Goal: Information Seeking & Learning: Learn about a topic

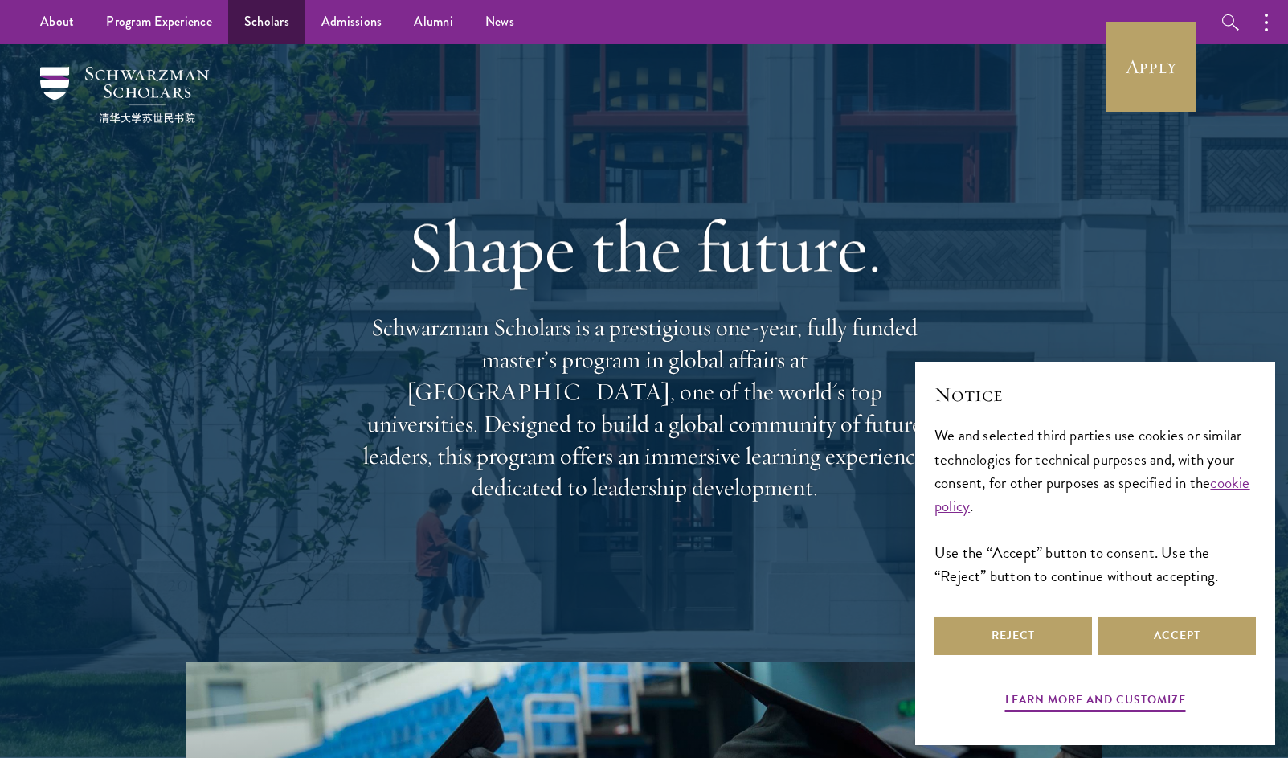
click at [272, 27] on link "Scholars" at bounding box center [266, 22] width 77 height 44
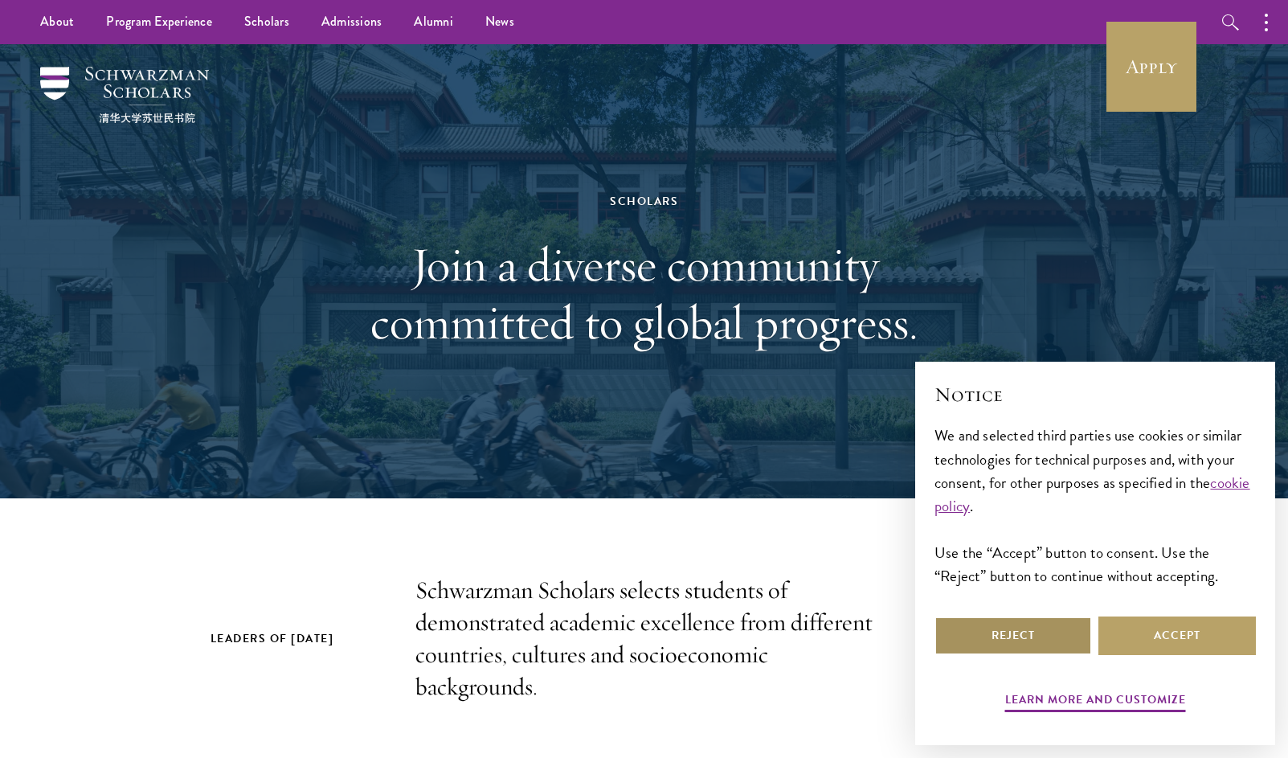
click at [1057, 623] on button "Reject" at bounding box center [1012, 635] width 157 height 39
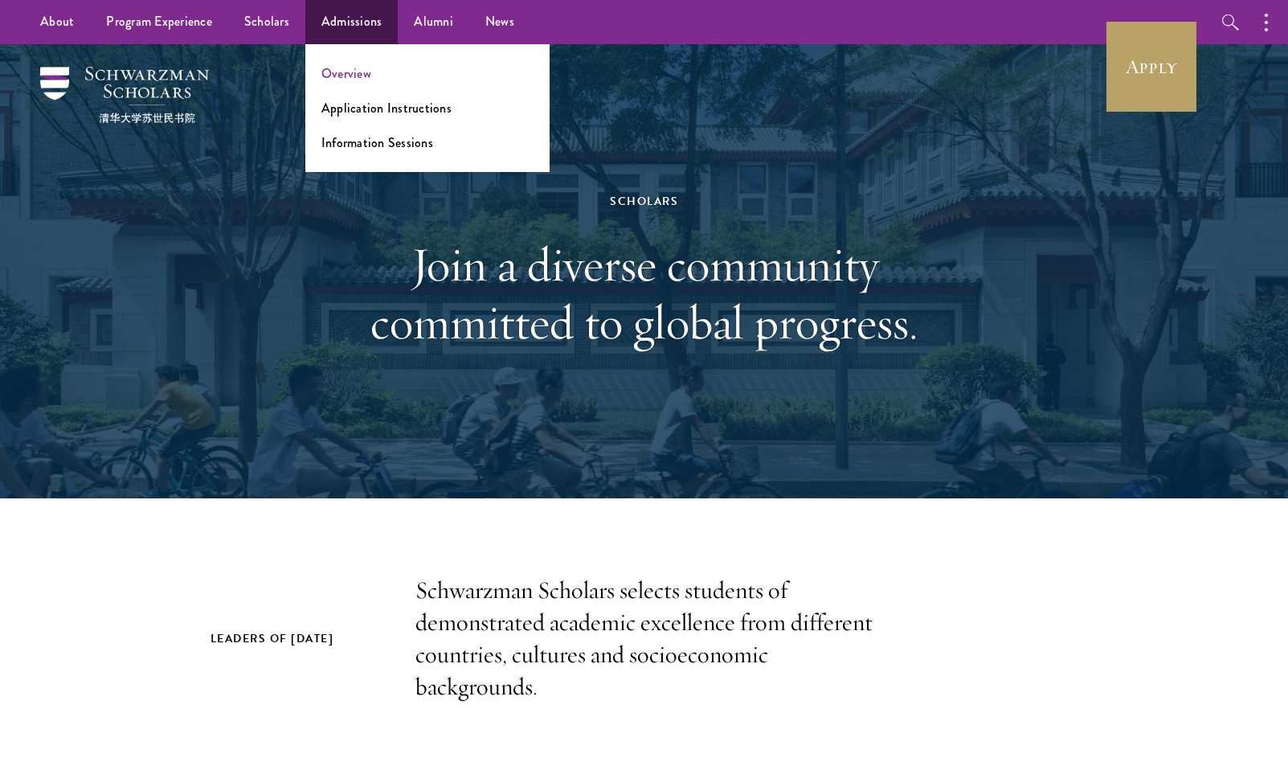
click at [345, 80] on link "Overview" at bounding box center [346, 73] width 50 height 18
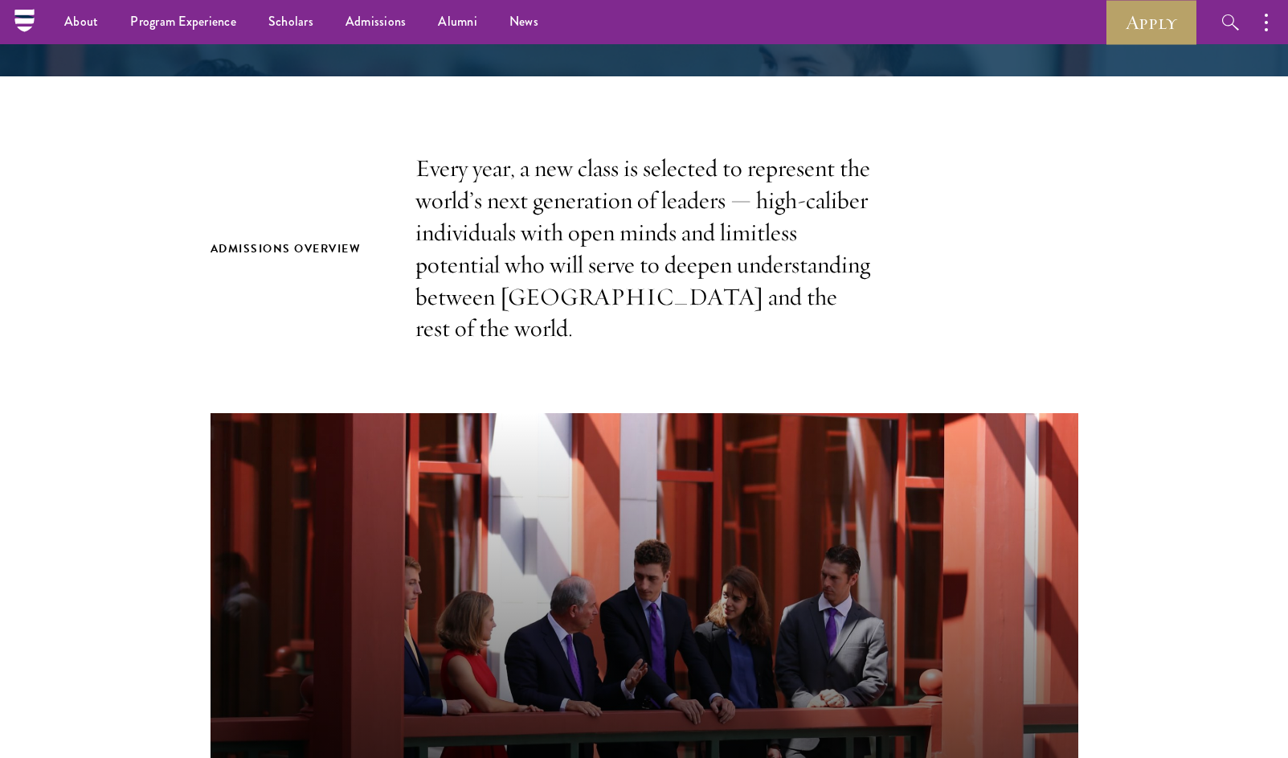
scroll to position [284, 0]
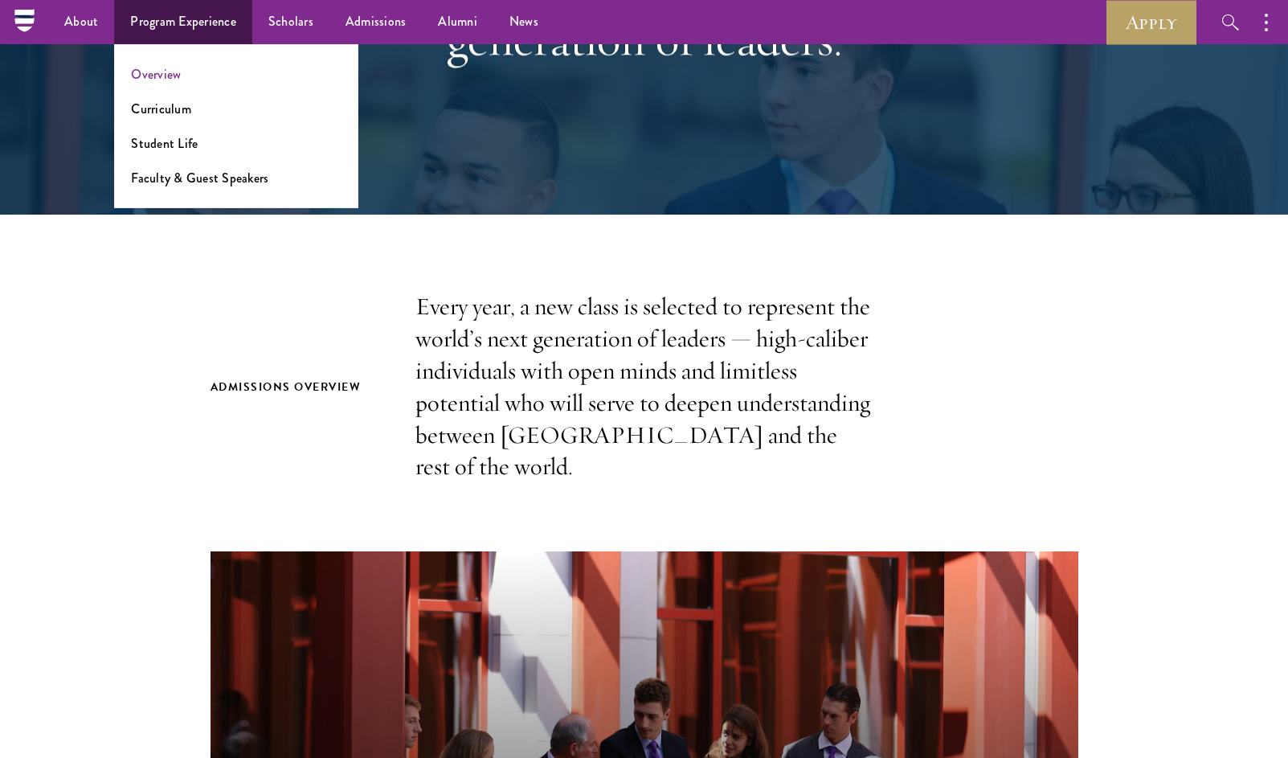
click at [153, 75] on link "Overview" at bounding box center [156, 74] width 50 height 18
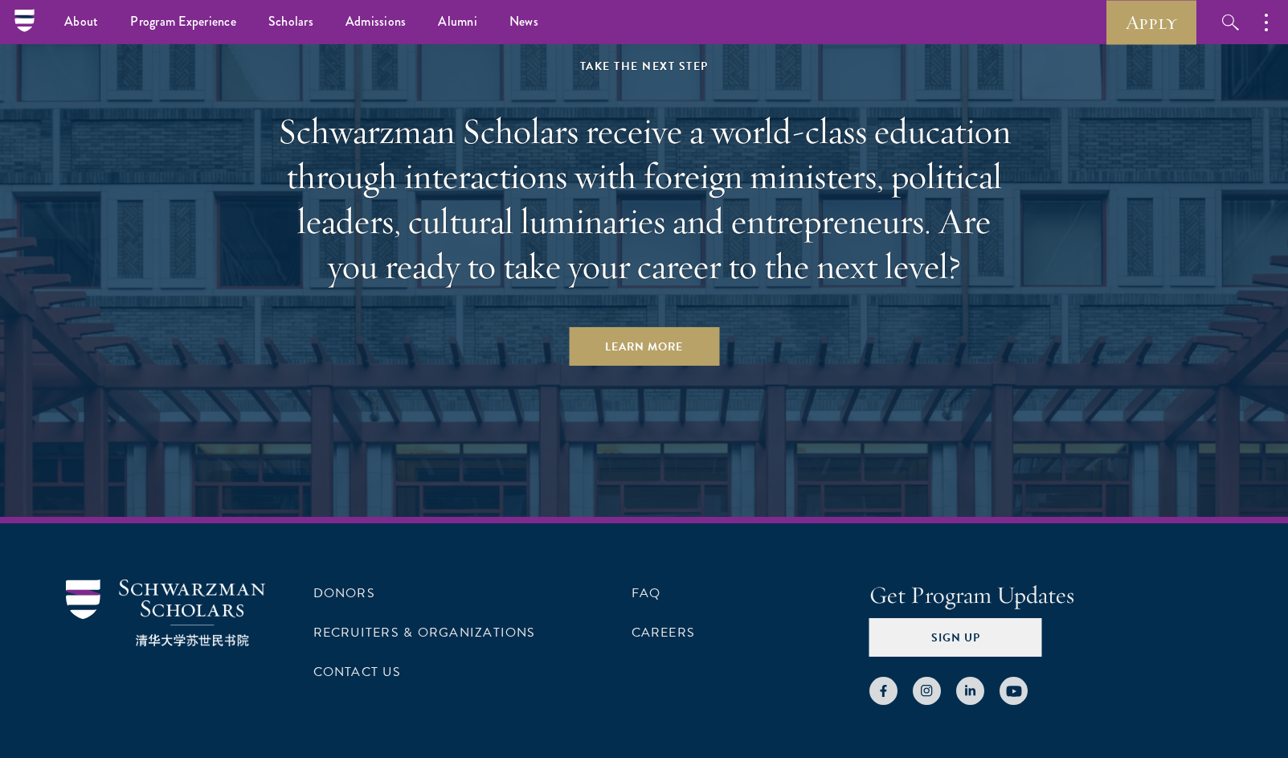
scroll to position [8203, 0]
click at [283, 18] on link "Scholars" at bounding box center [290, 22] width 77 height 44
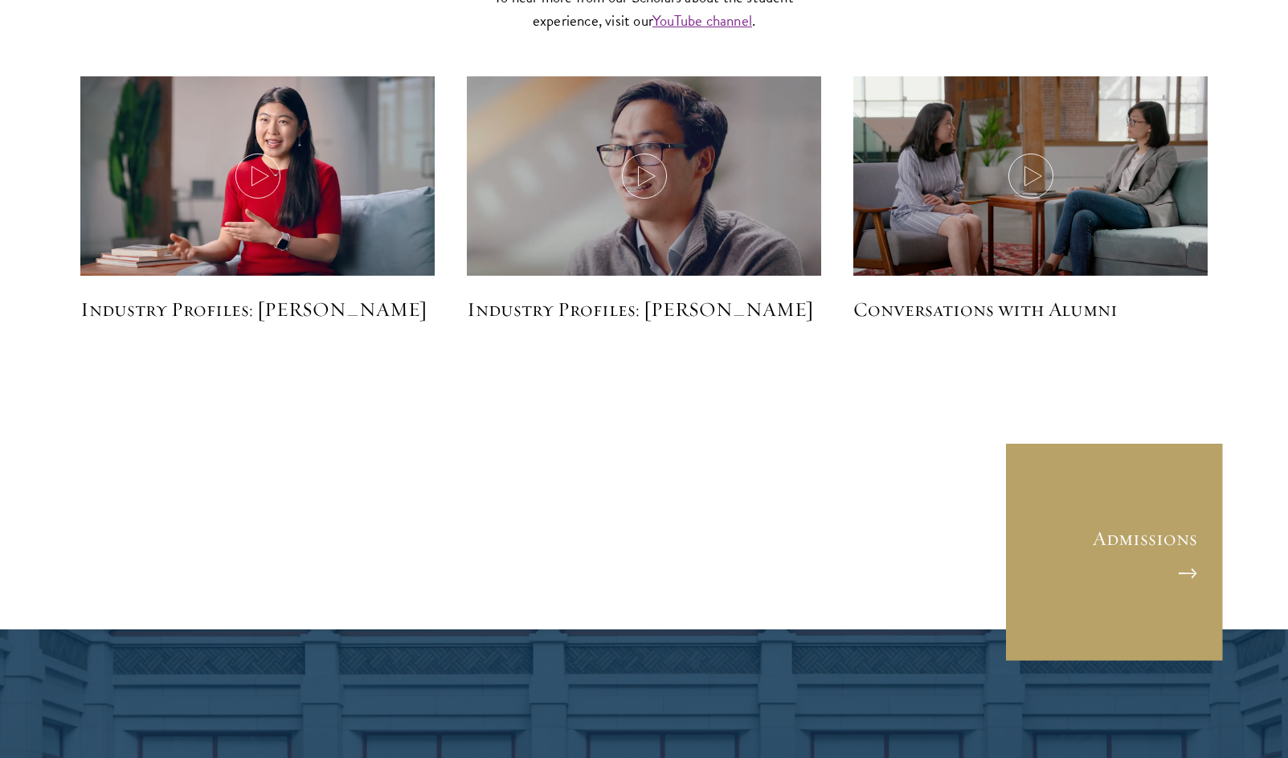
scroll to position [4120, 0]
